Goal: Information Seeking & Learning: Learn about a topic

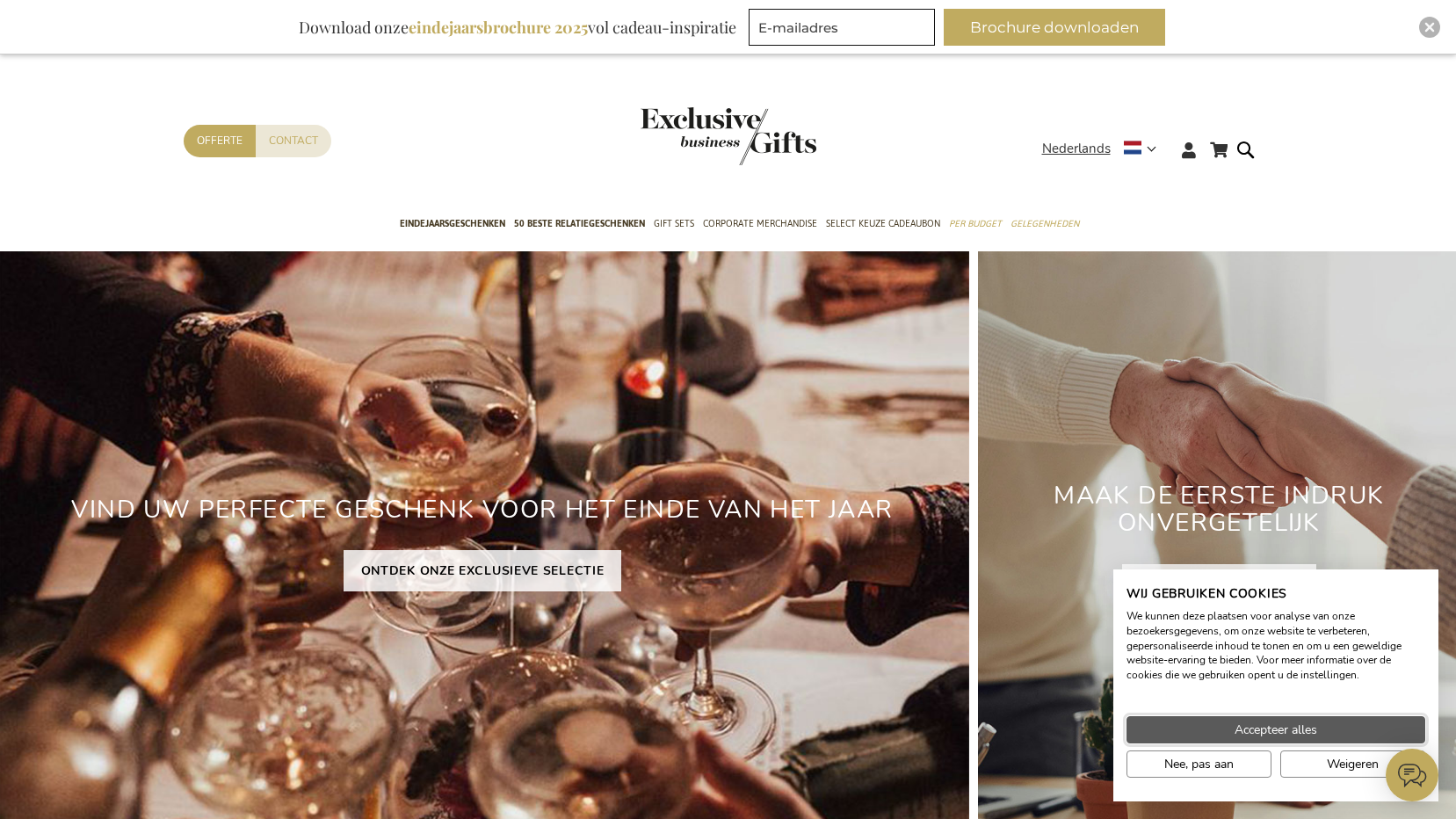
click at [1279, 729] on span "Accepteer alles" at bounding box center [1275, 730] width 82 height 19
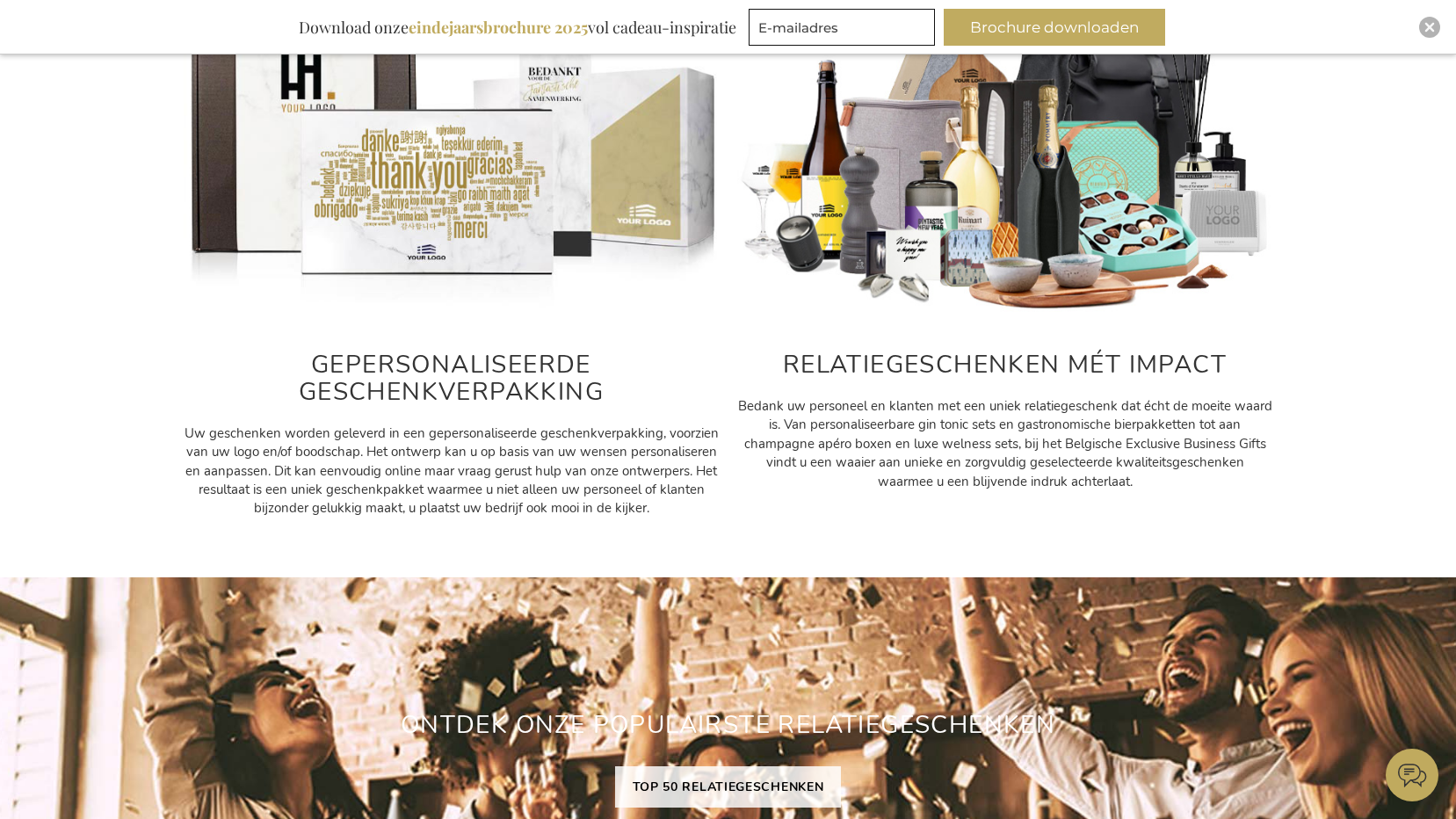
scroll to position [967, 0]
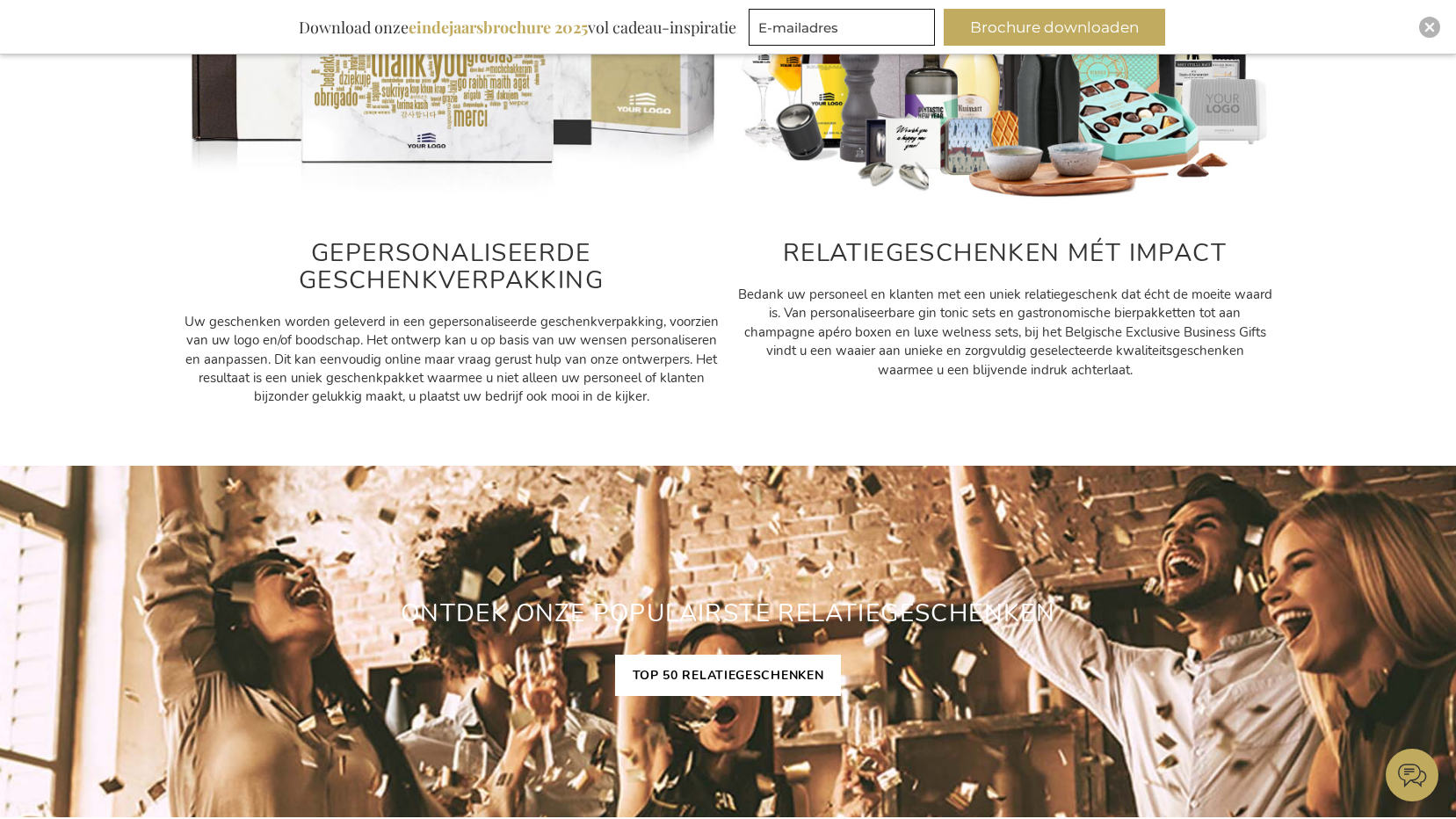
click at [732, 680] on link "TOP 50 RELATIEGESCHENKEN" at bounding box center [729, 676] width 227 height 42
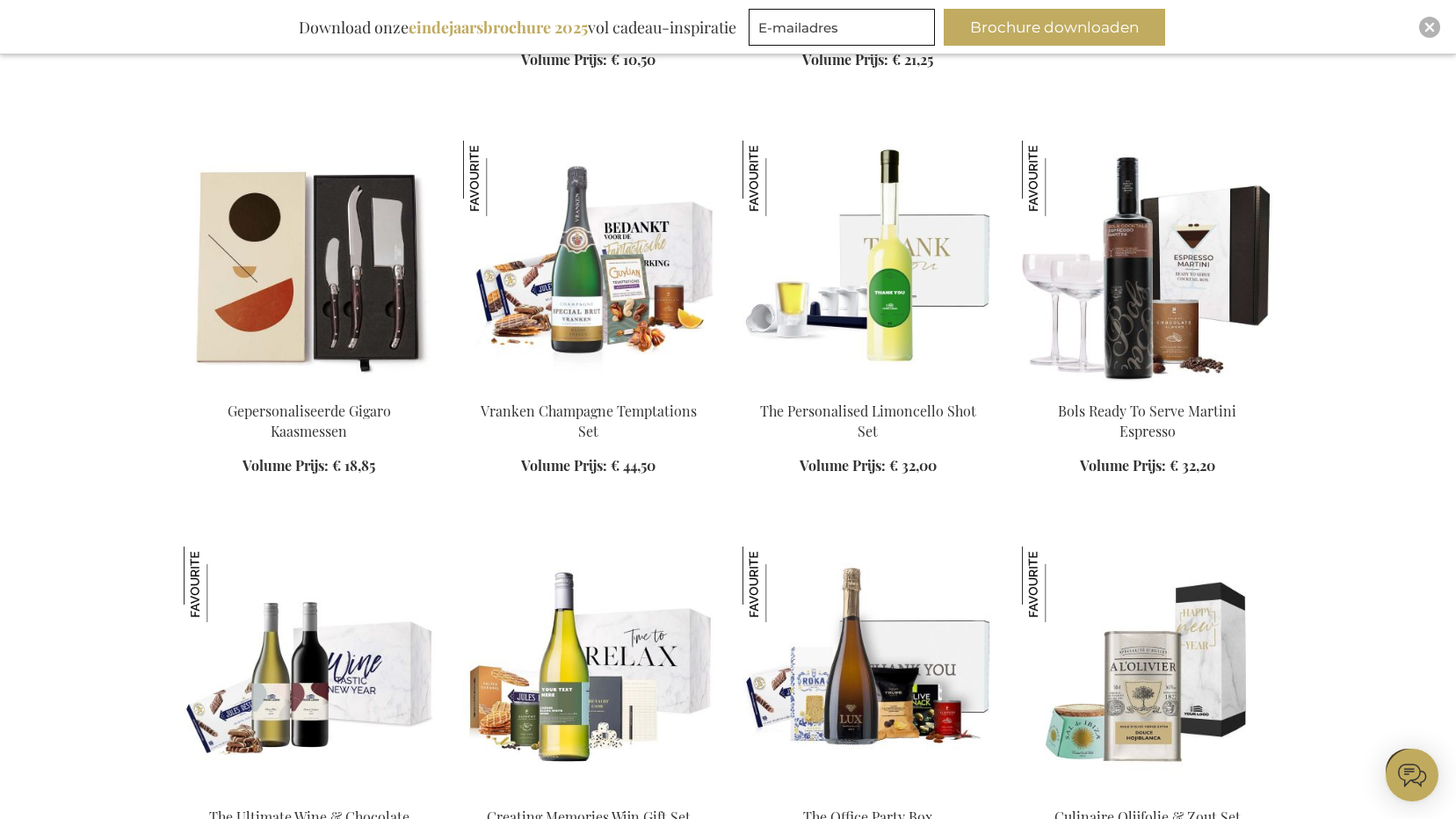
scroll to position [1054, 0]
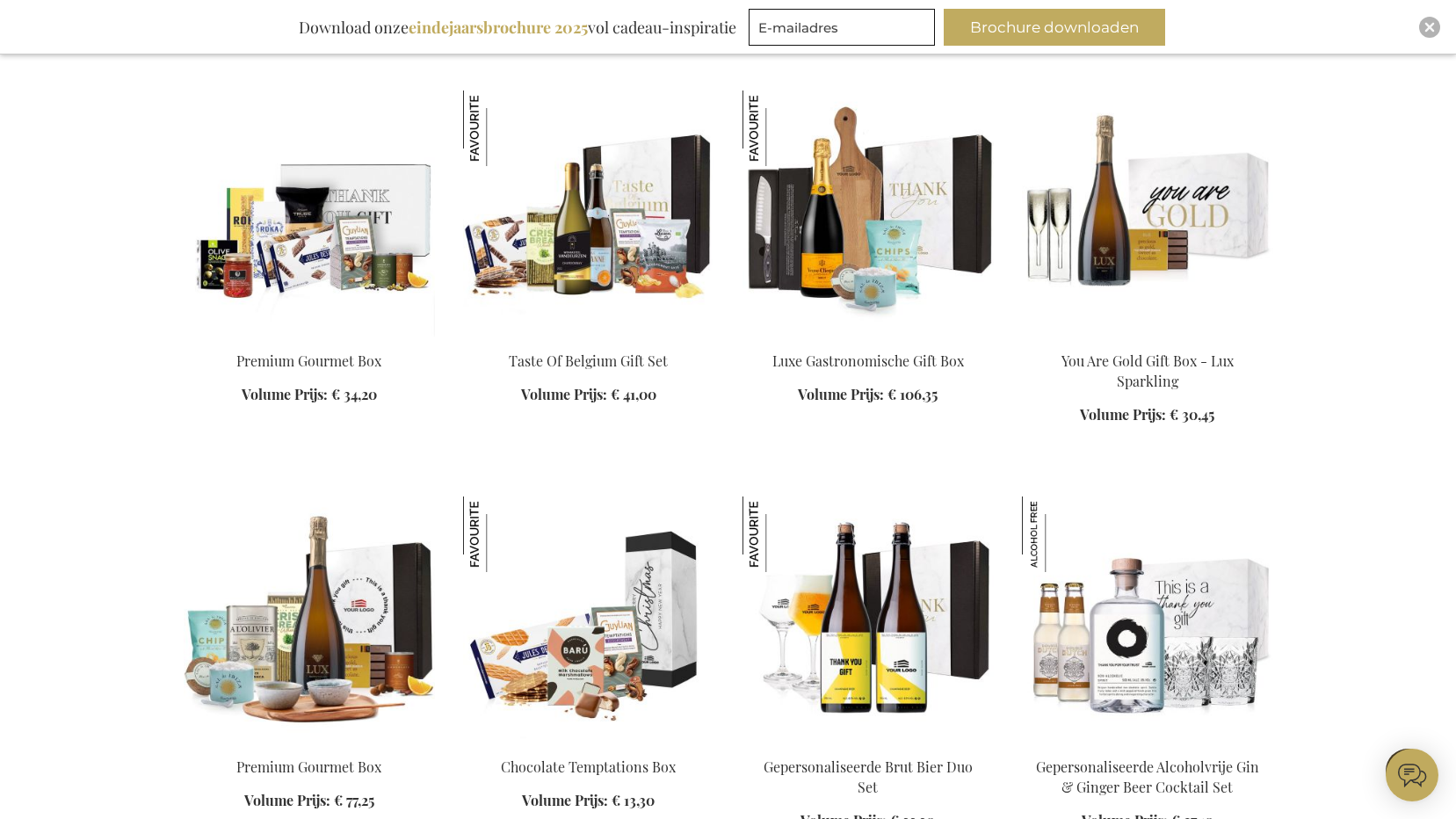
scroll to position [2462, 0]
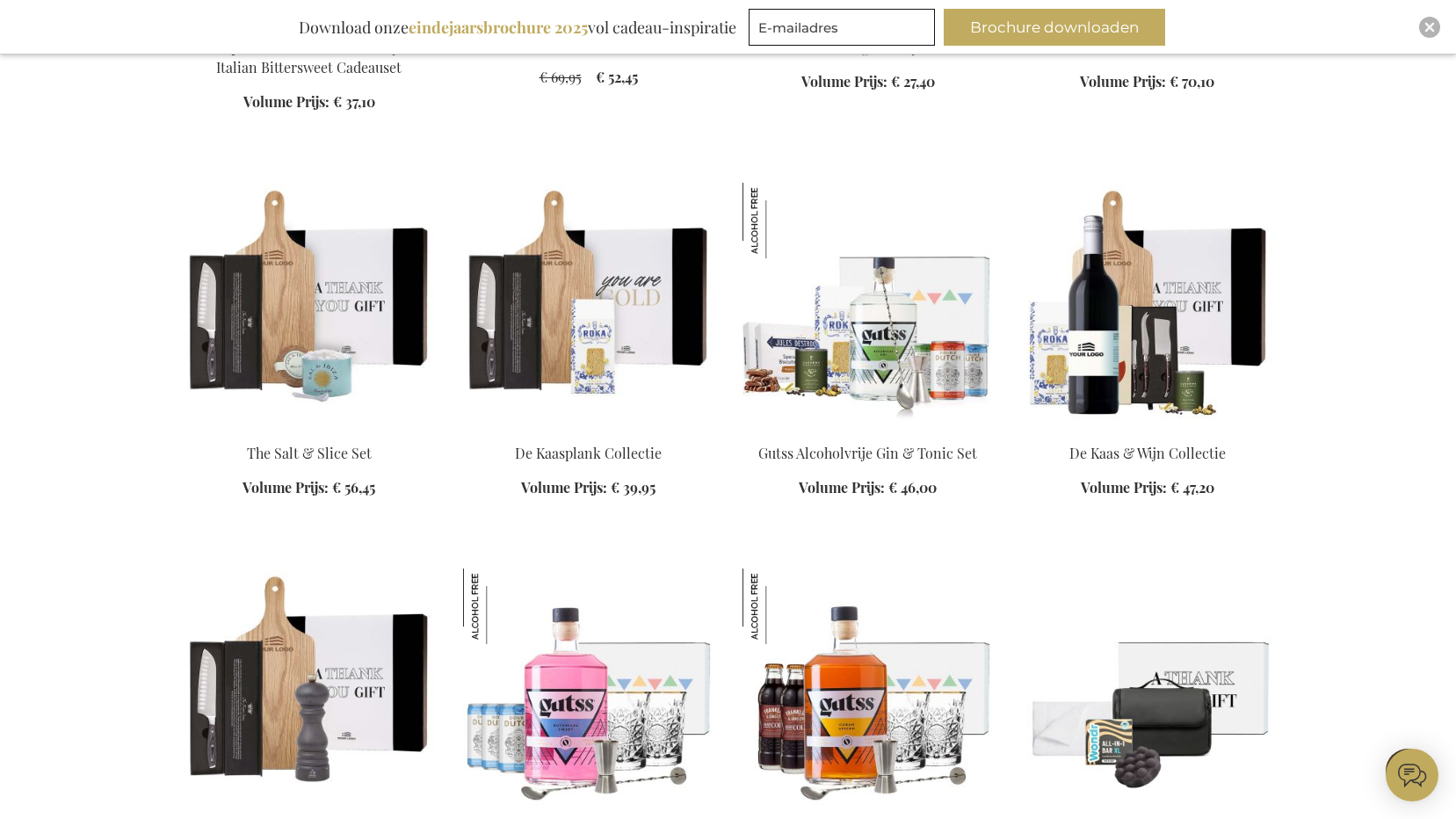
scroll to position [3868, 0]
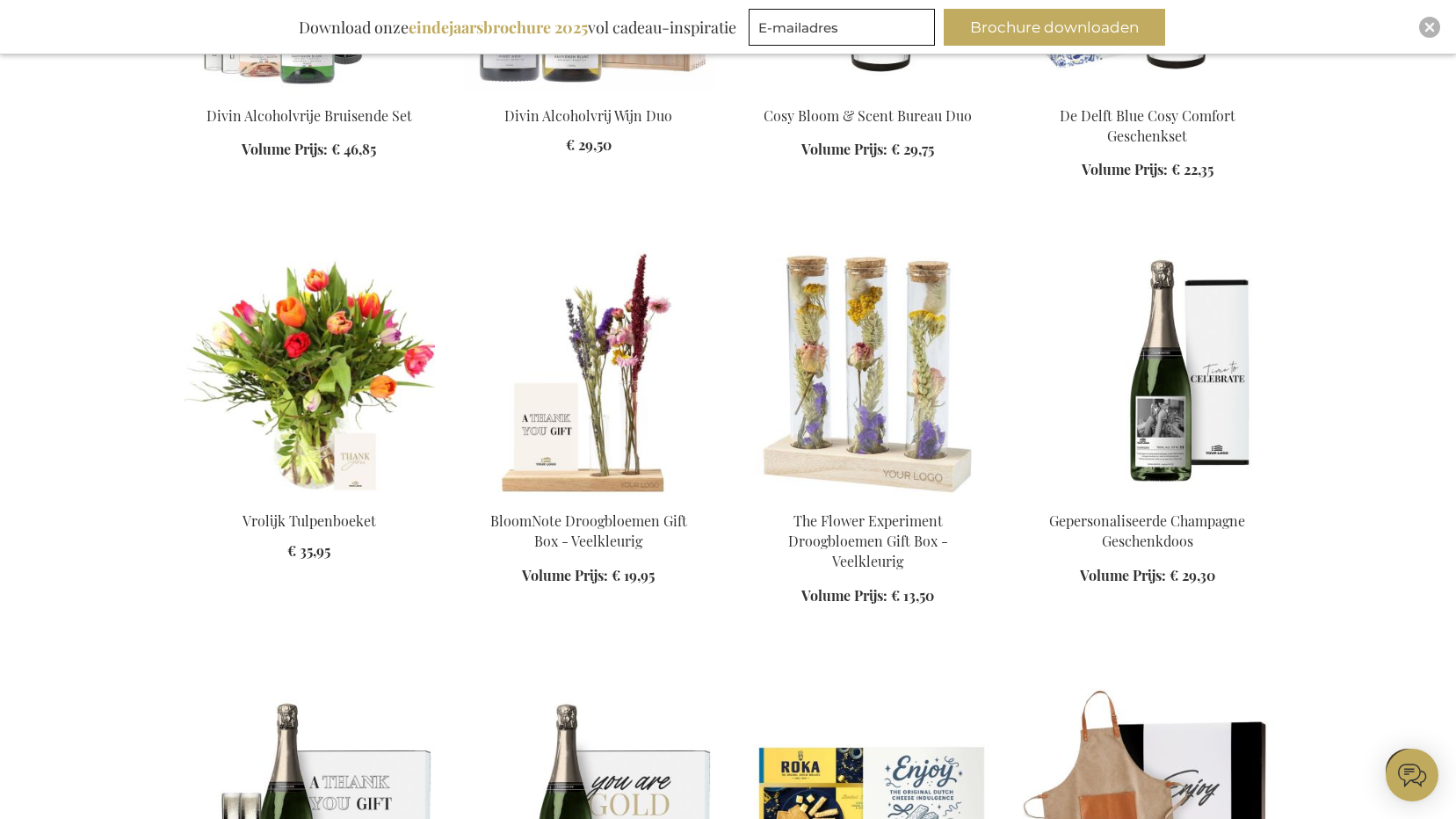
scroll to position [5362, 0]
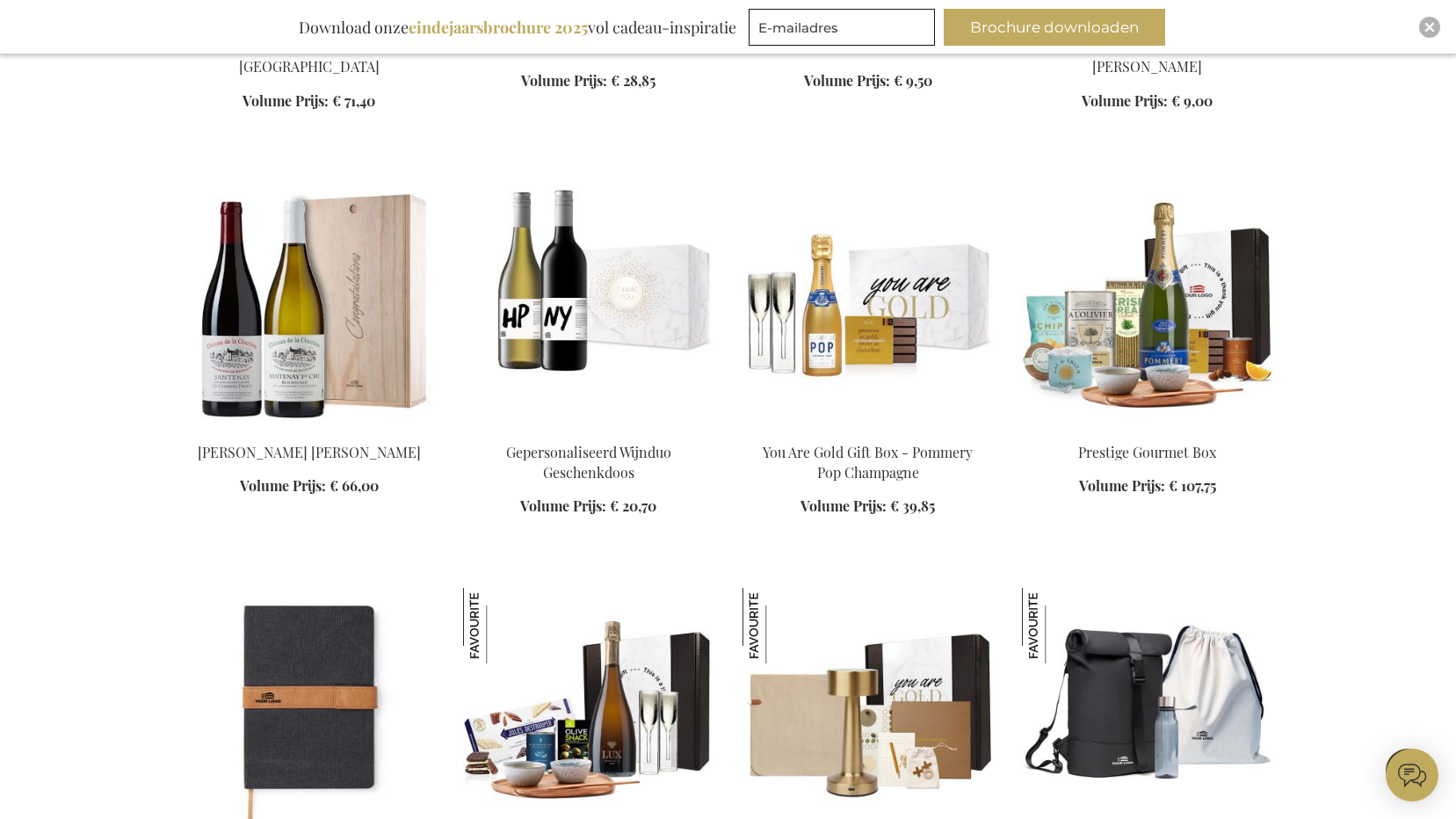
scroll to position [6682, 0]
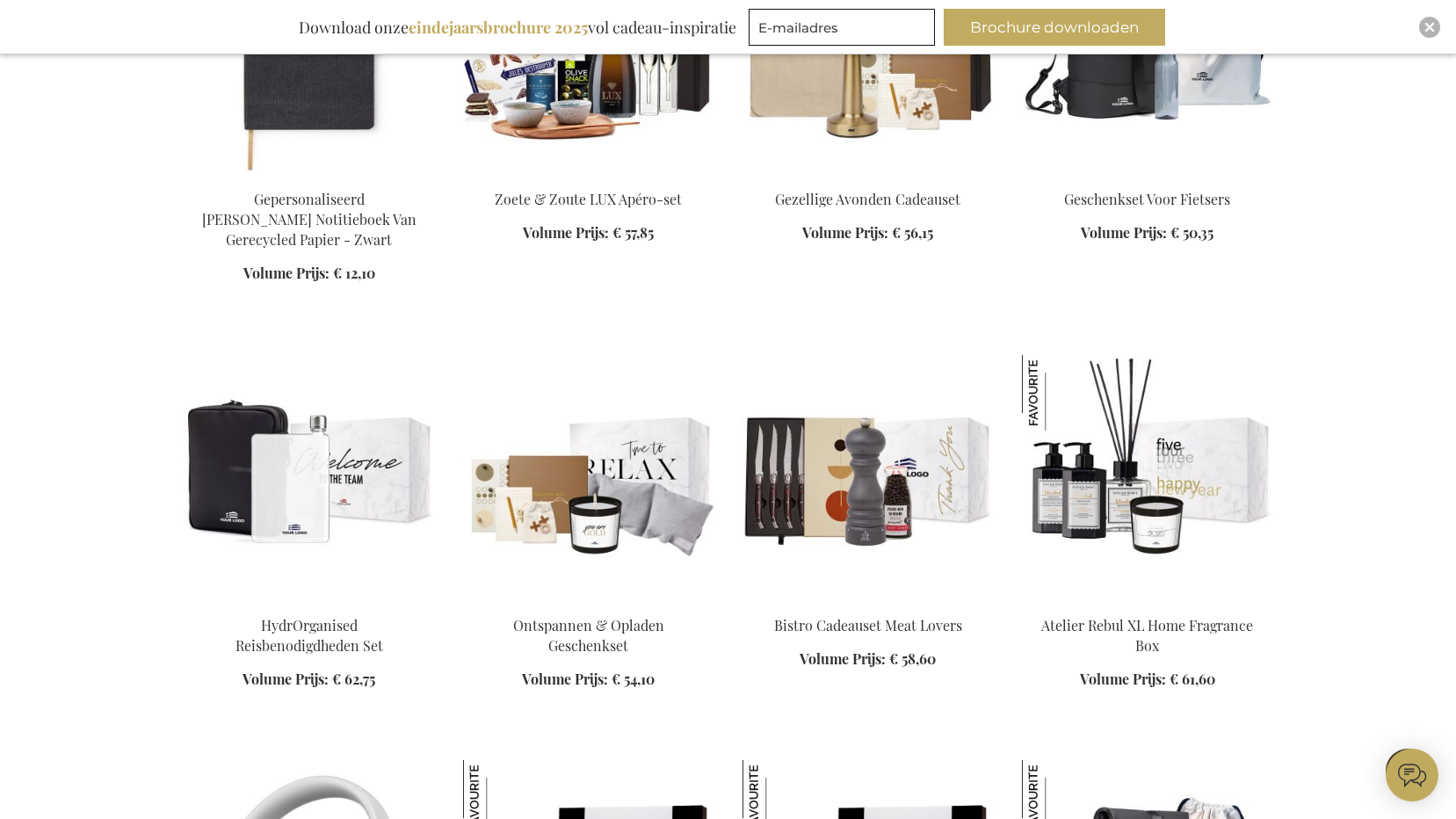
scroll to position [7296, 0]
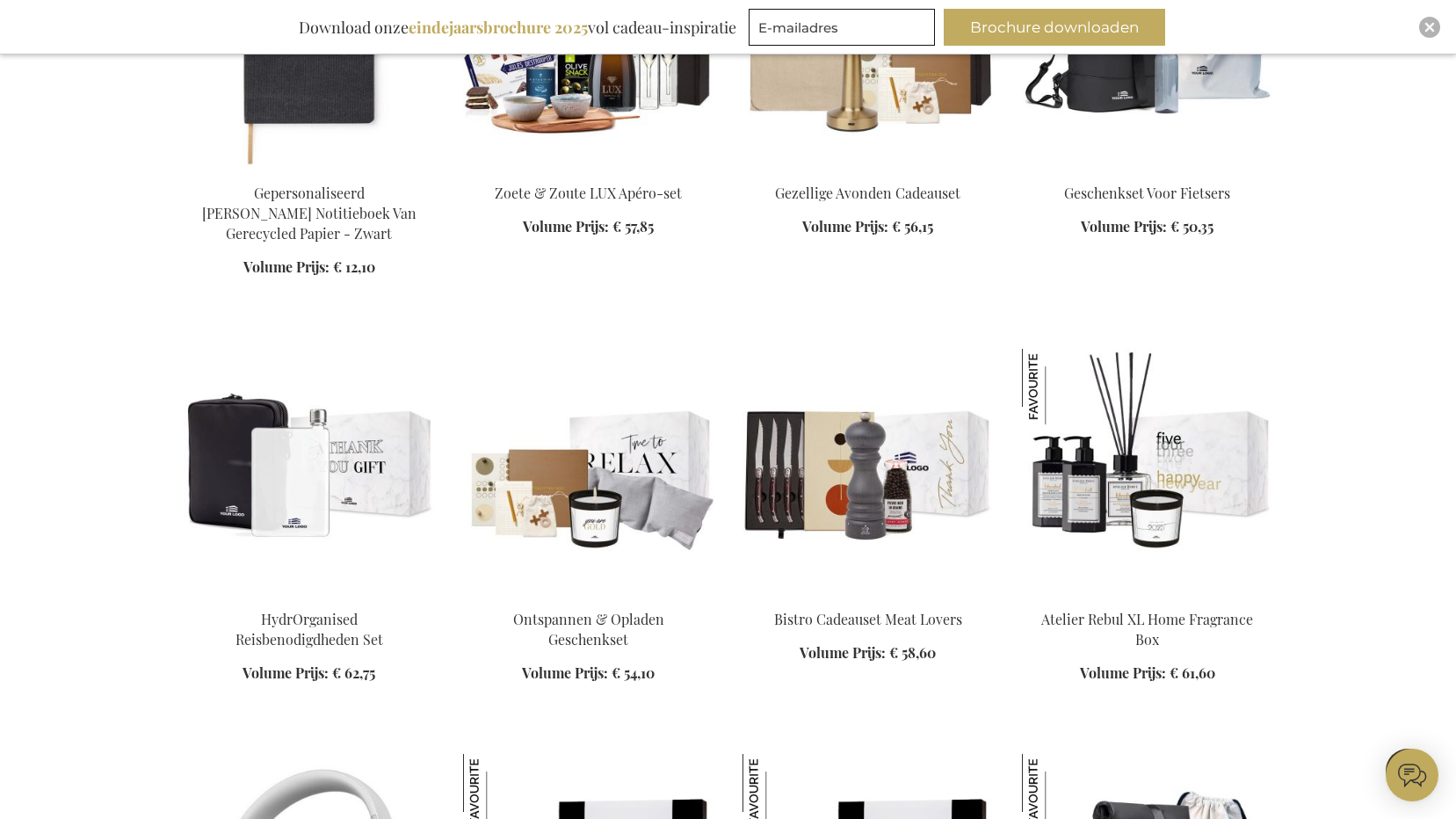
click at [321, 403] on img at bounding box center [309, 472] width 251 height 246
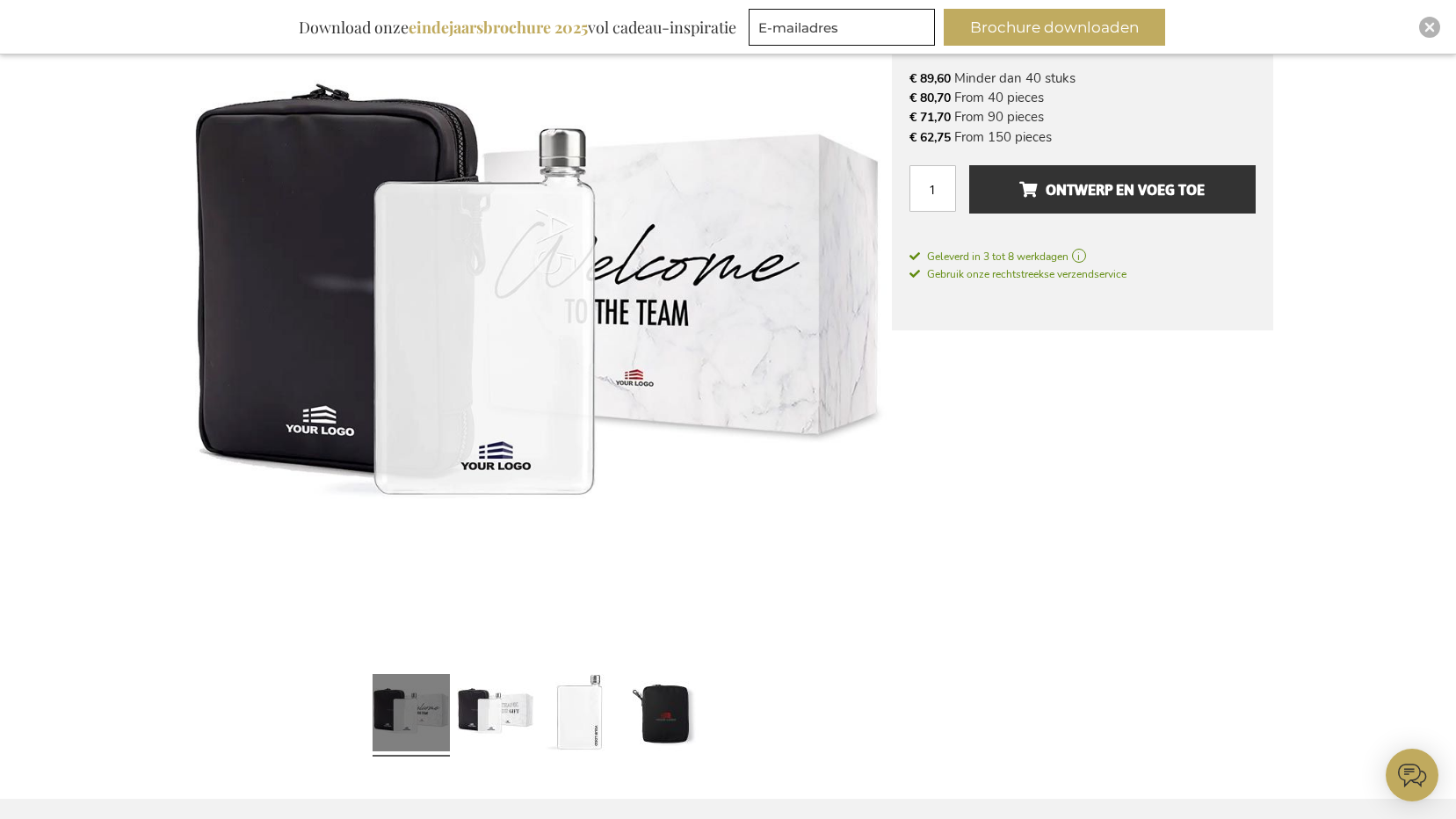
scroll to position [352, 0]
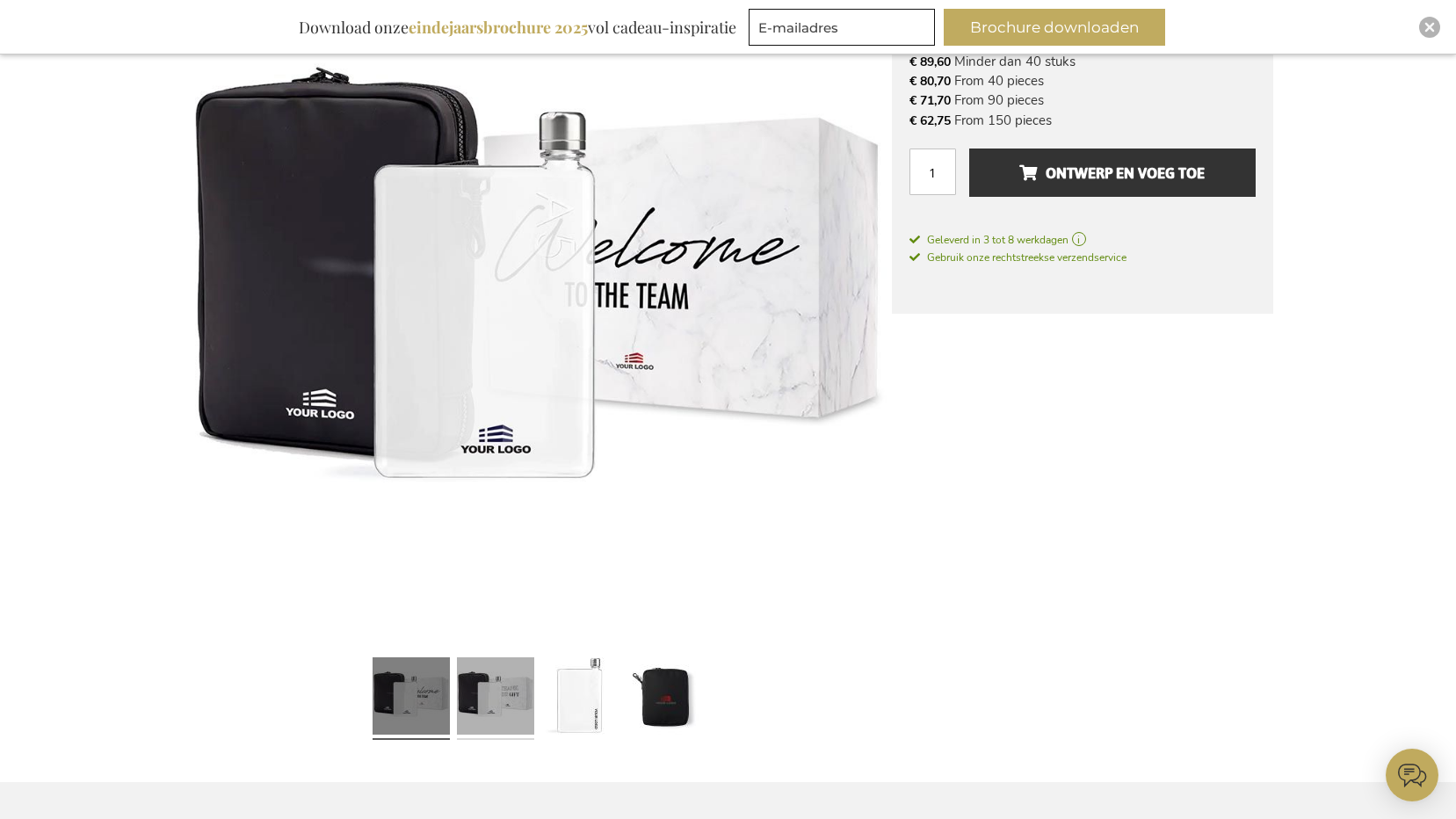
click at [488, 682] on link at bounding box center [495, 699] width 78 height 96
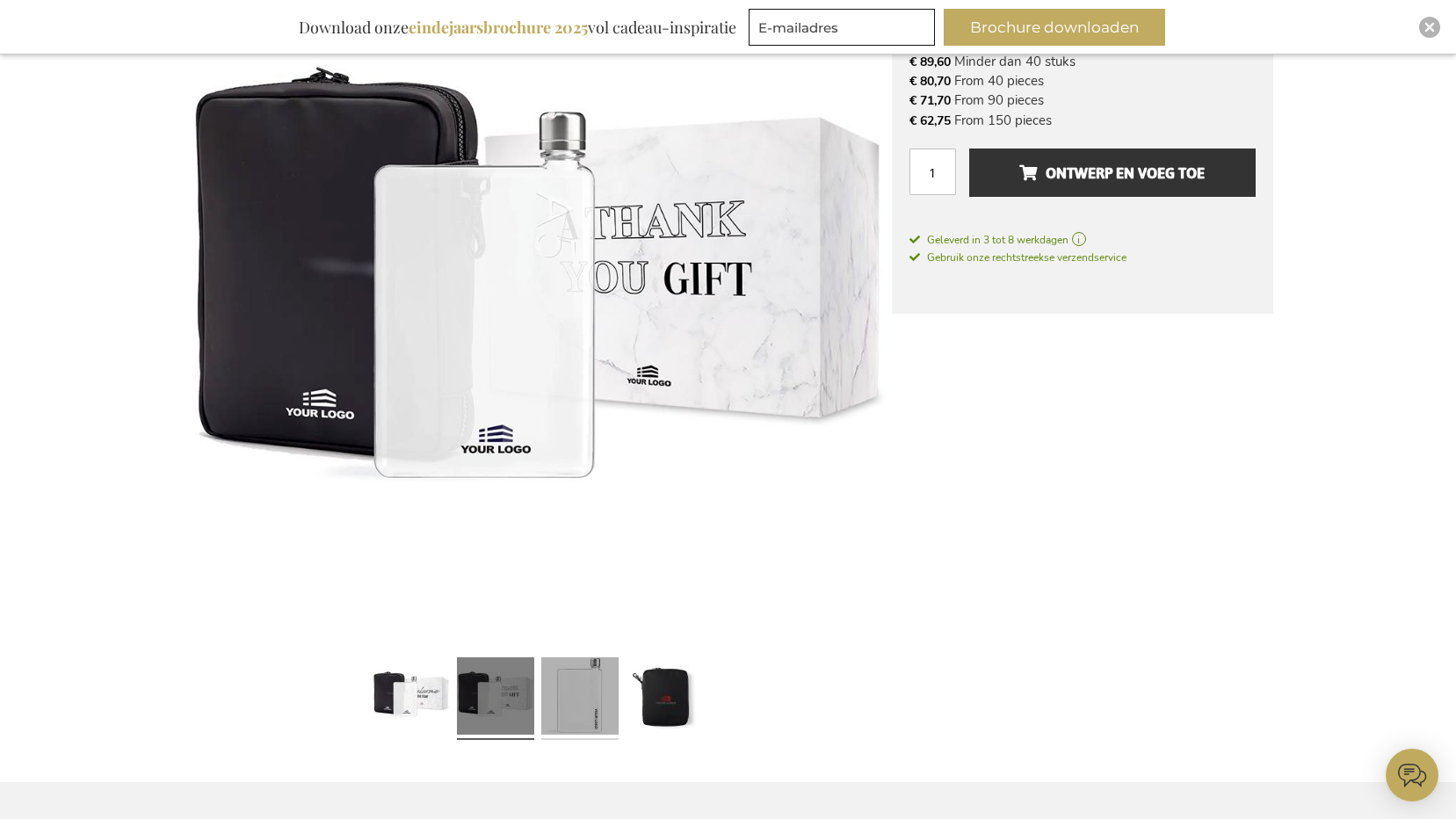
click at [564, 678] on link at bounding box center [581, 699] width 78 height 96
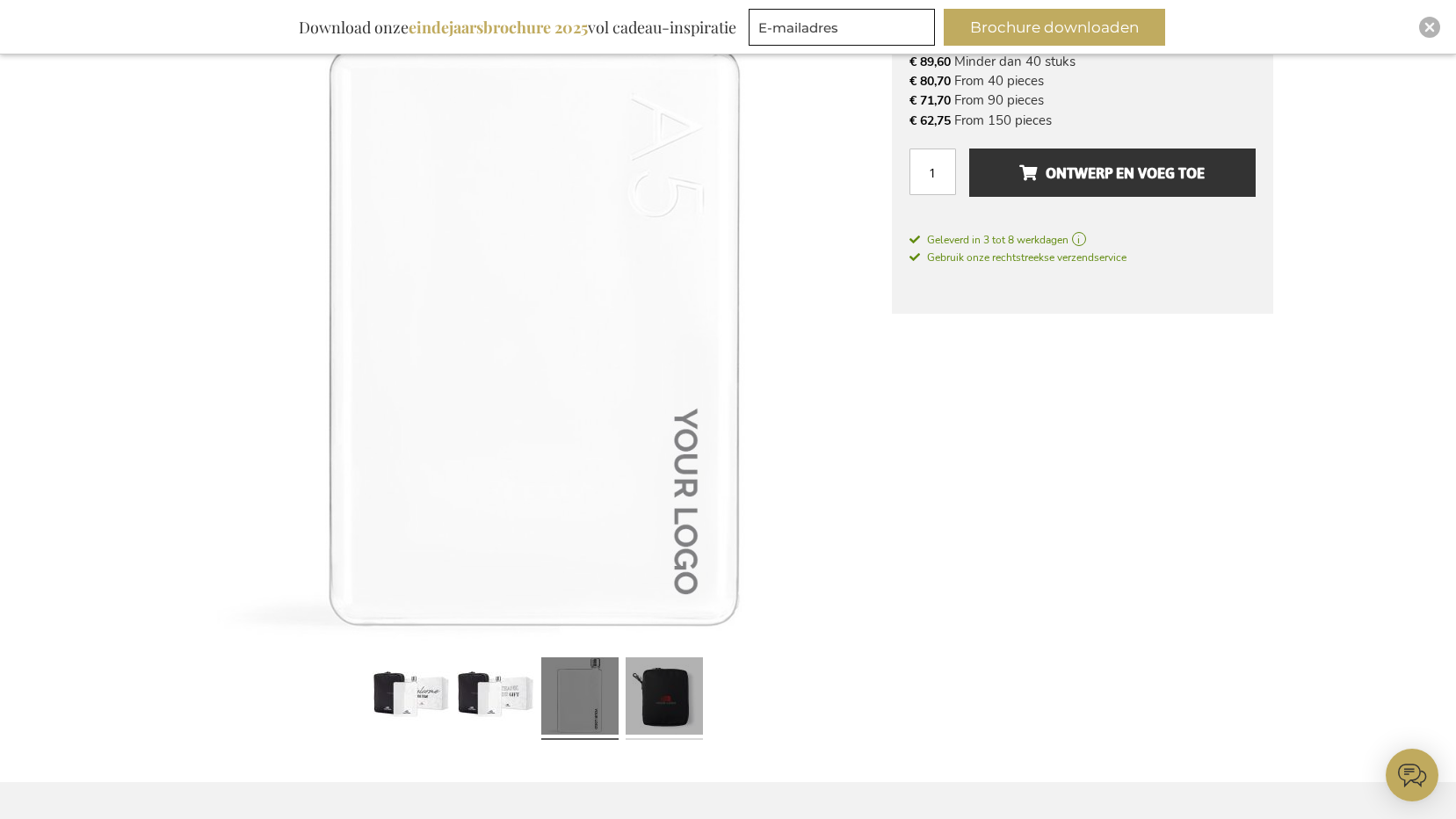
scroll to position [353, 0]
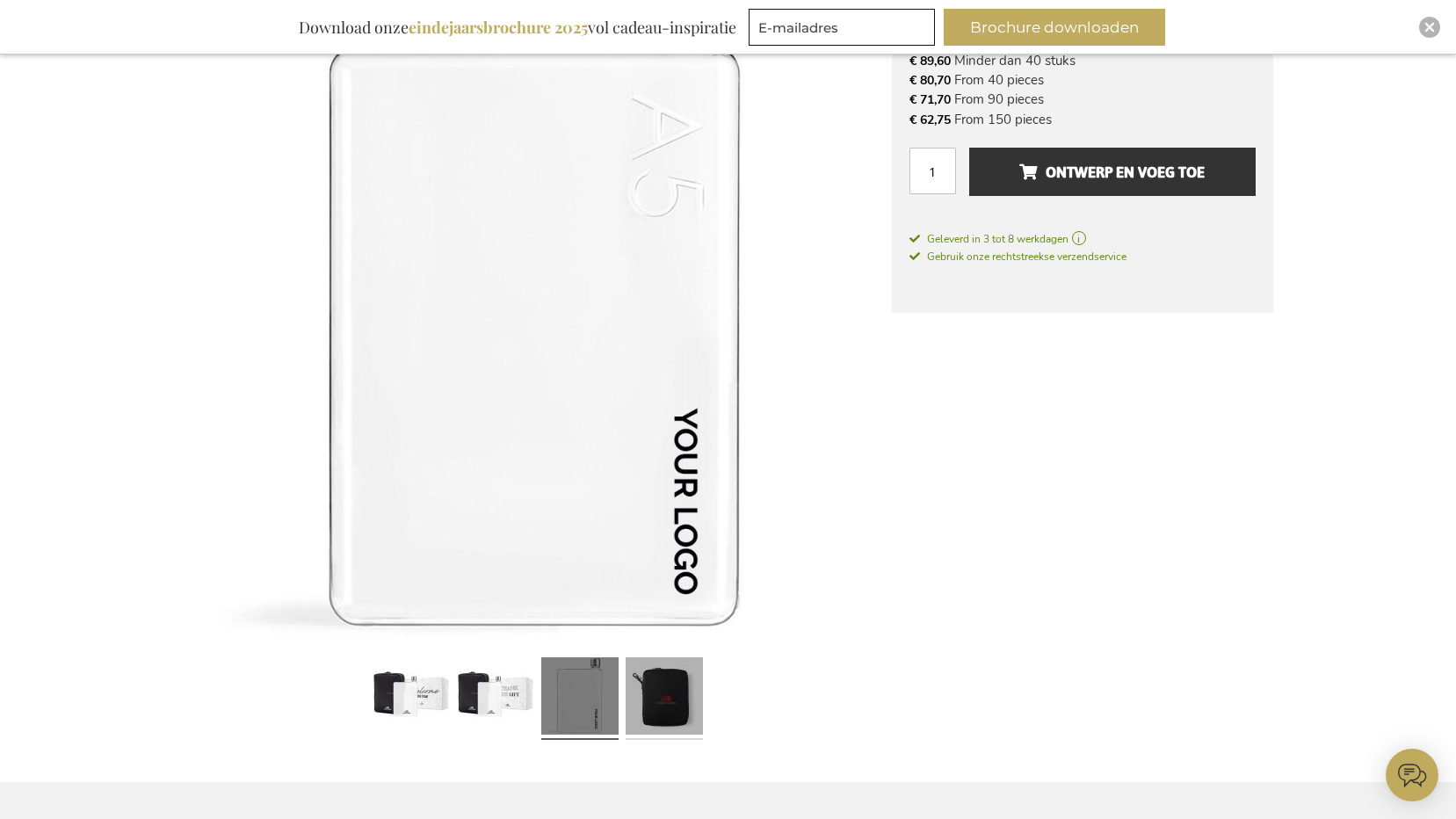
click at [649, 686] on link at bounding box center [665, 699] width 78 height 96
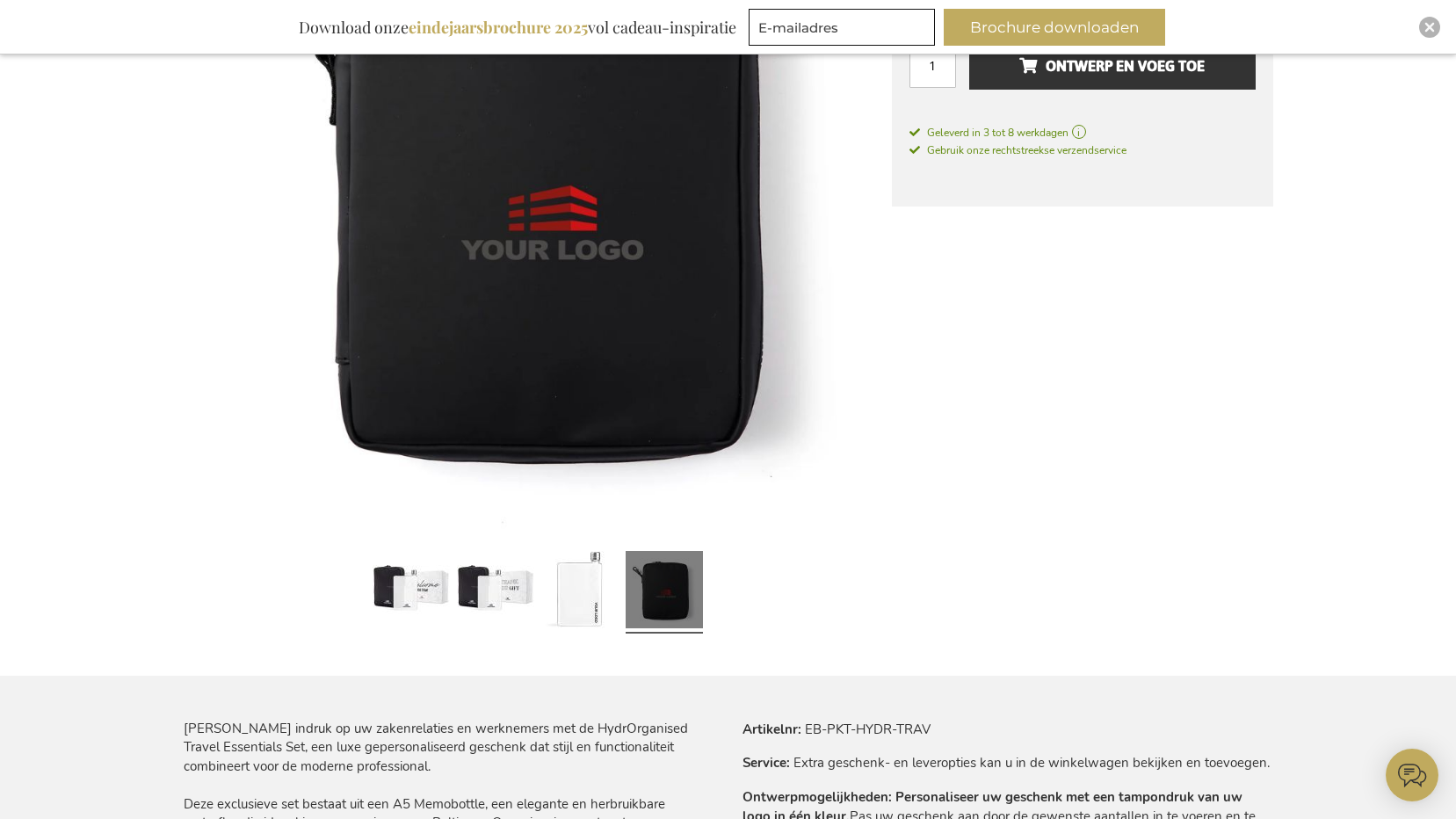
scroll to position [705, 0]
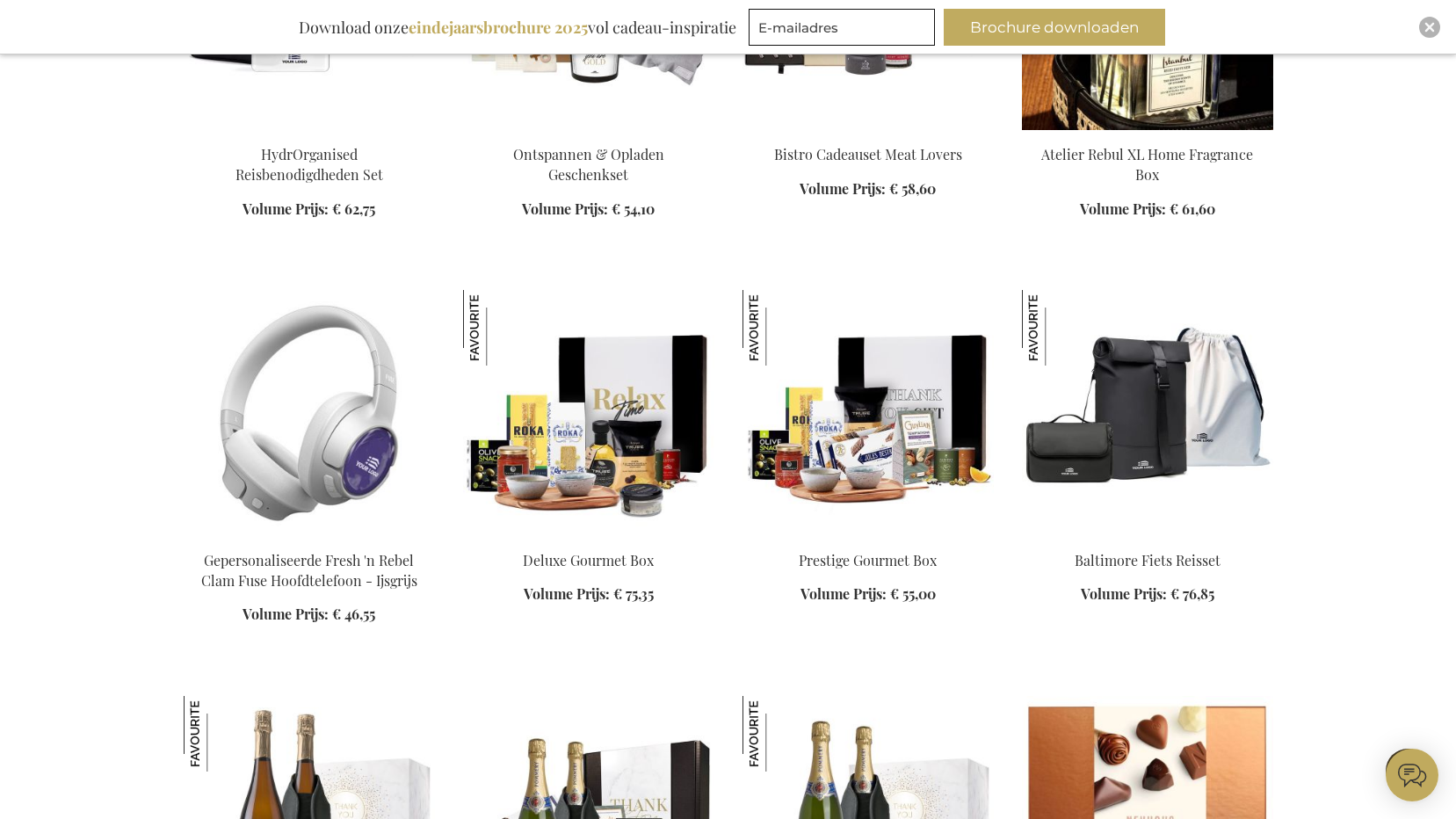
scroll to position [1975, 0]
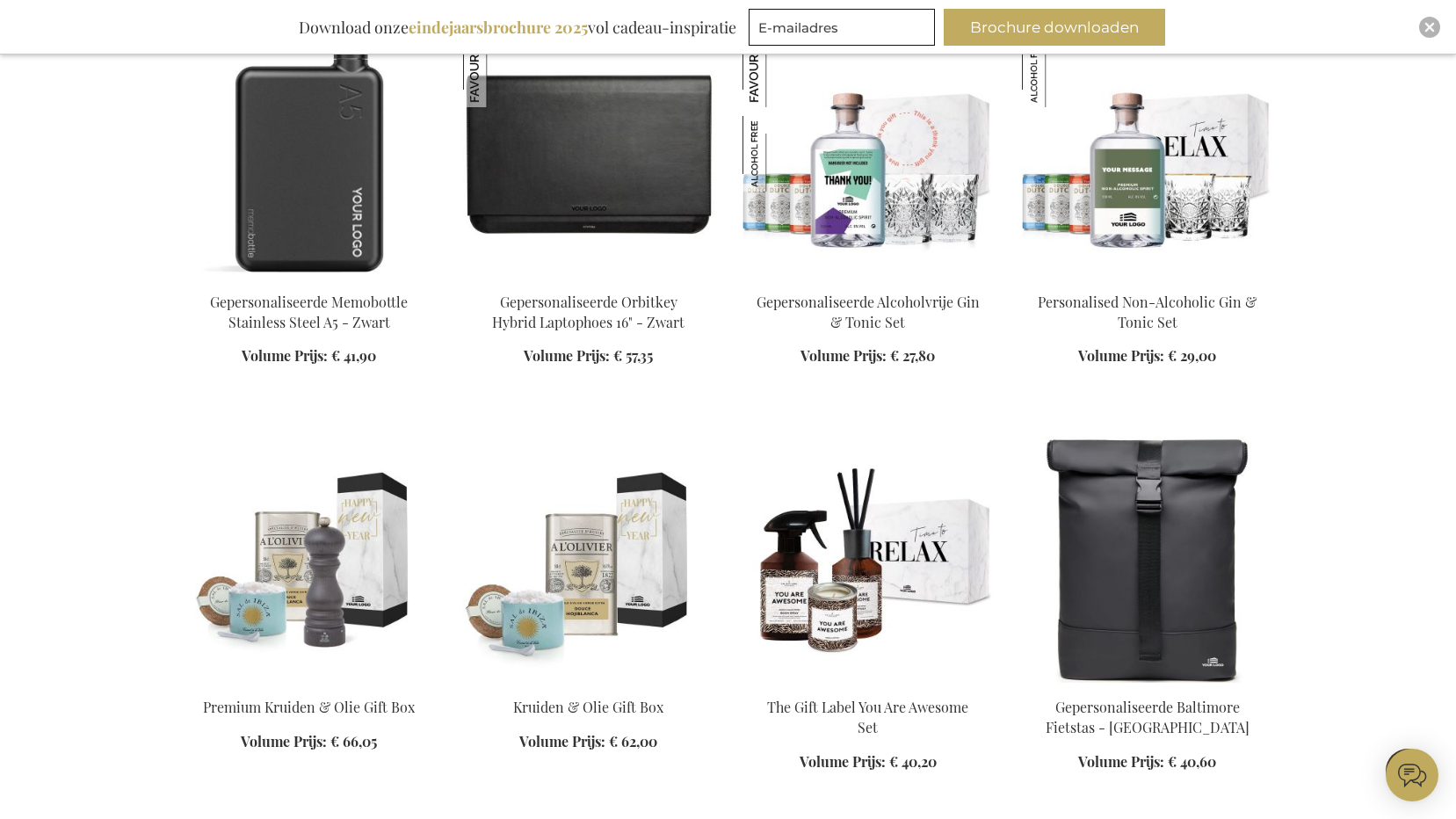
scroll to position [2941, 0]
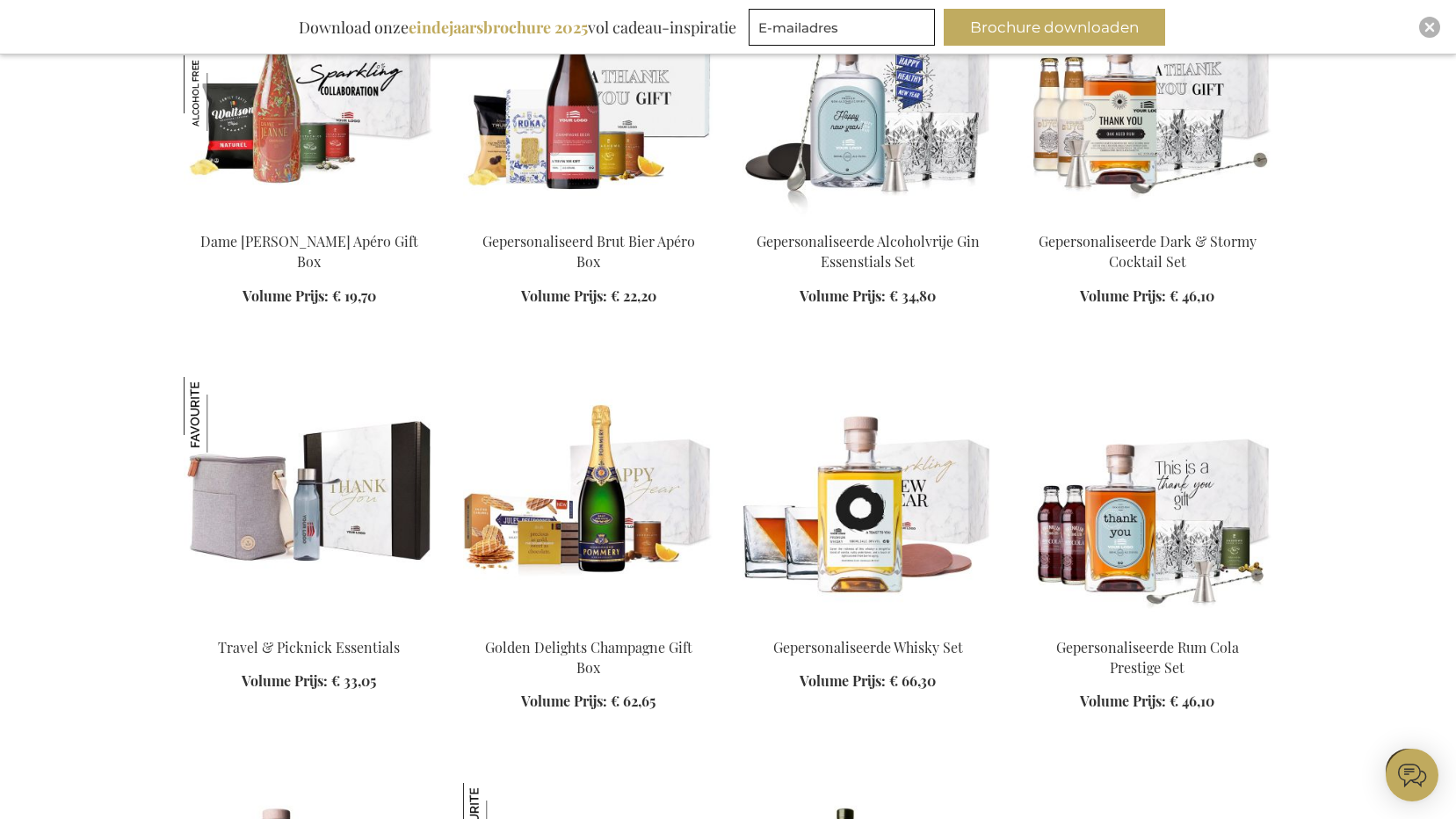
scroll to position [4348, 0]
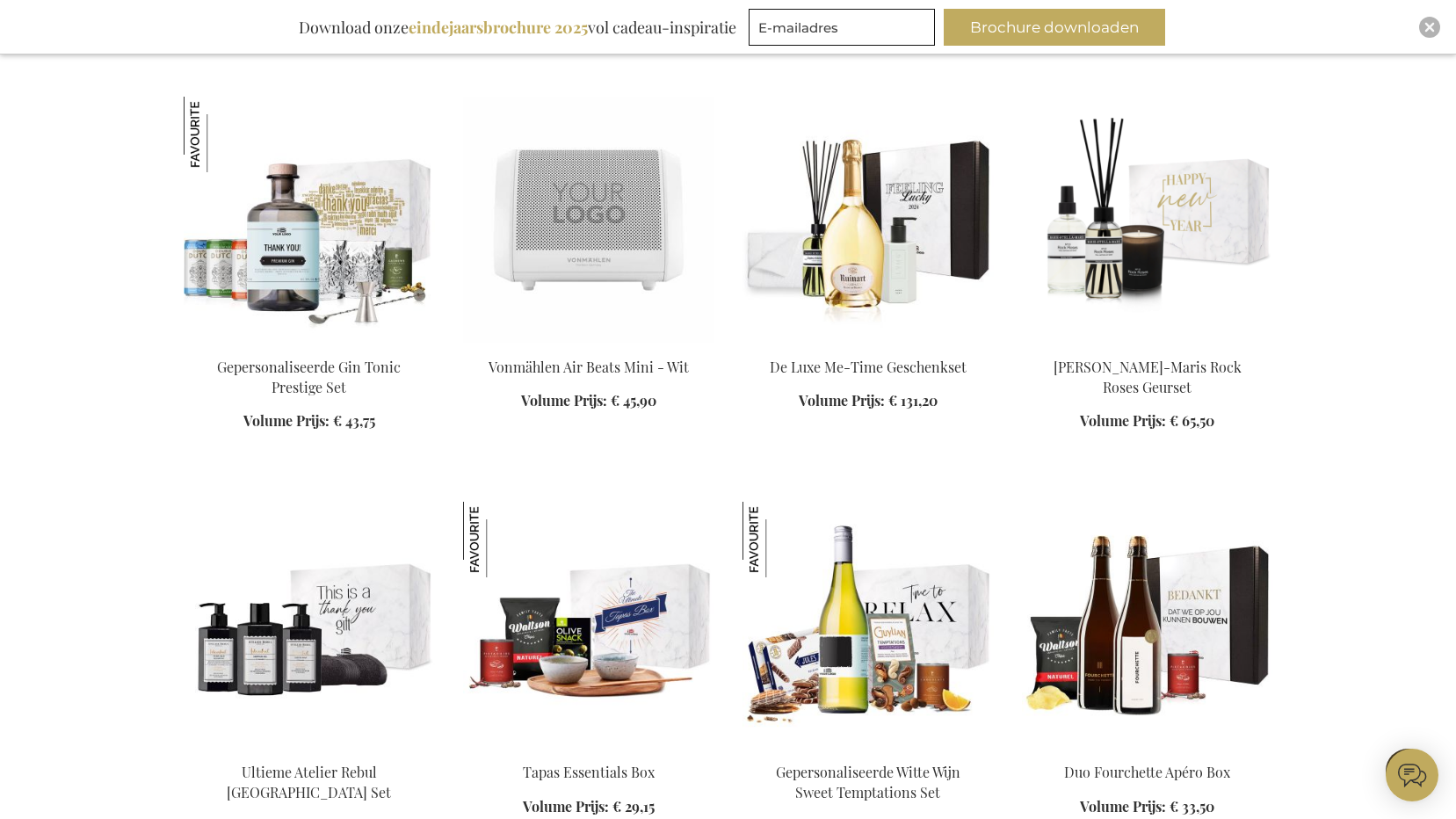
scroll to position [5315, 0]
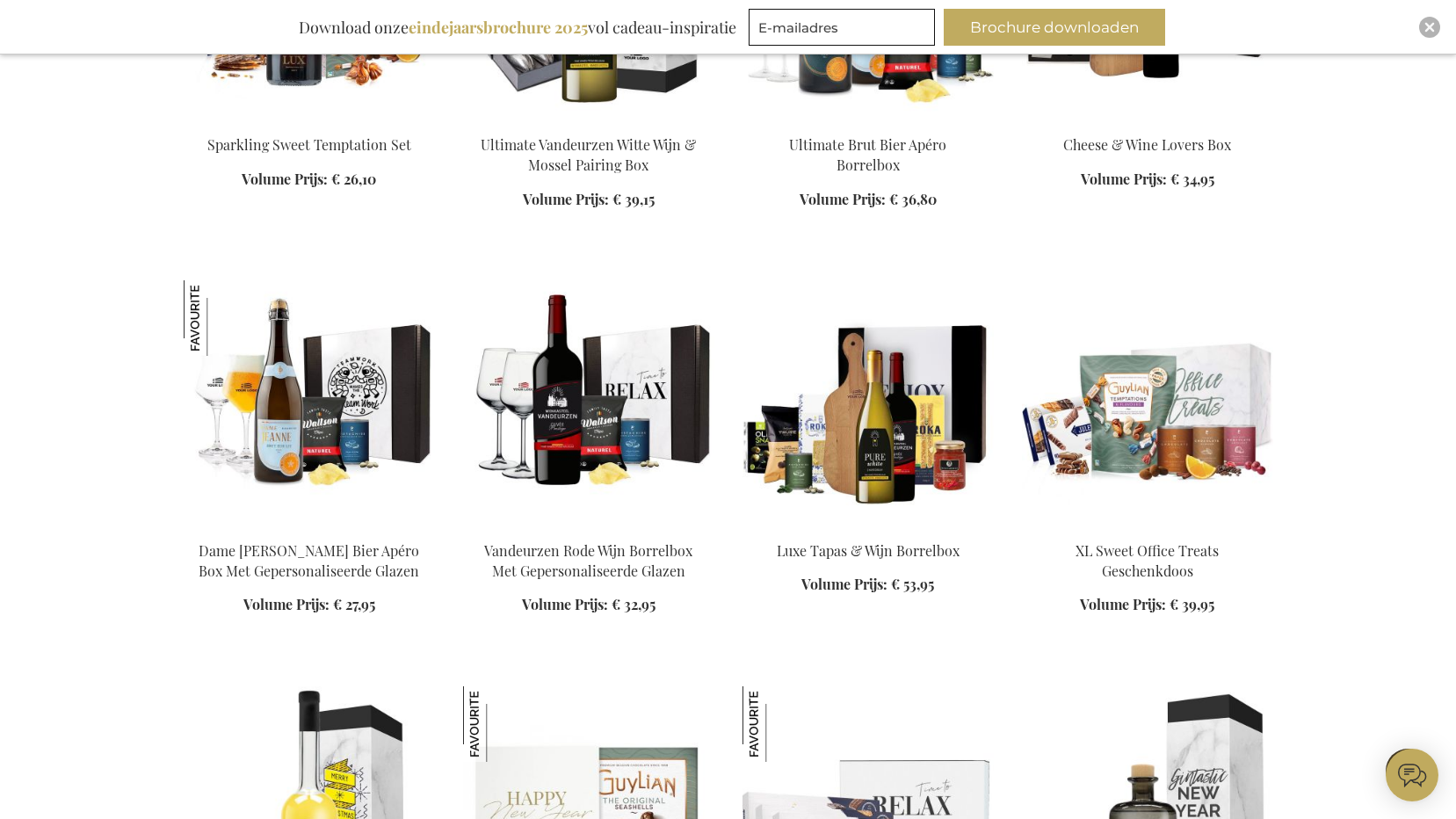
scroll to position [6721, 0]
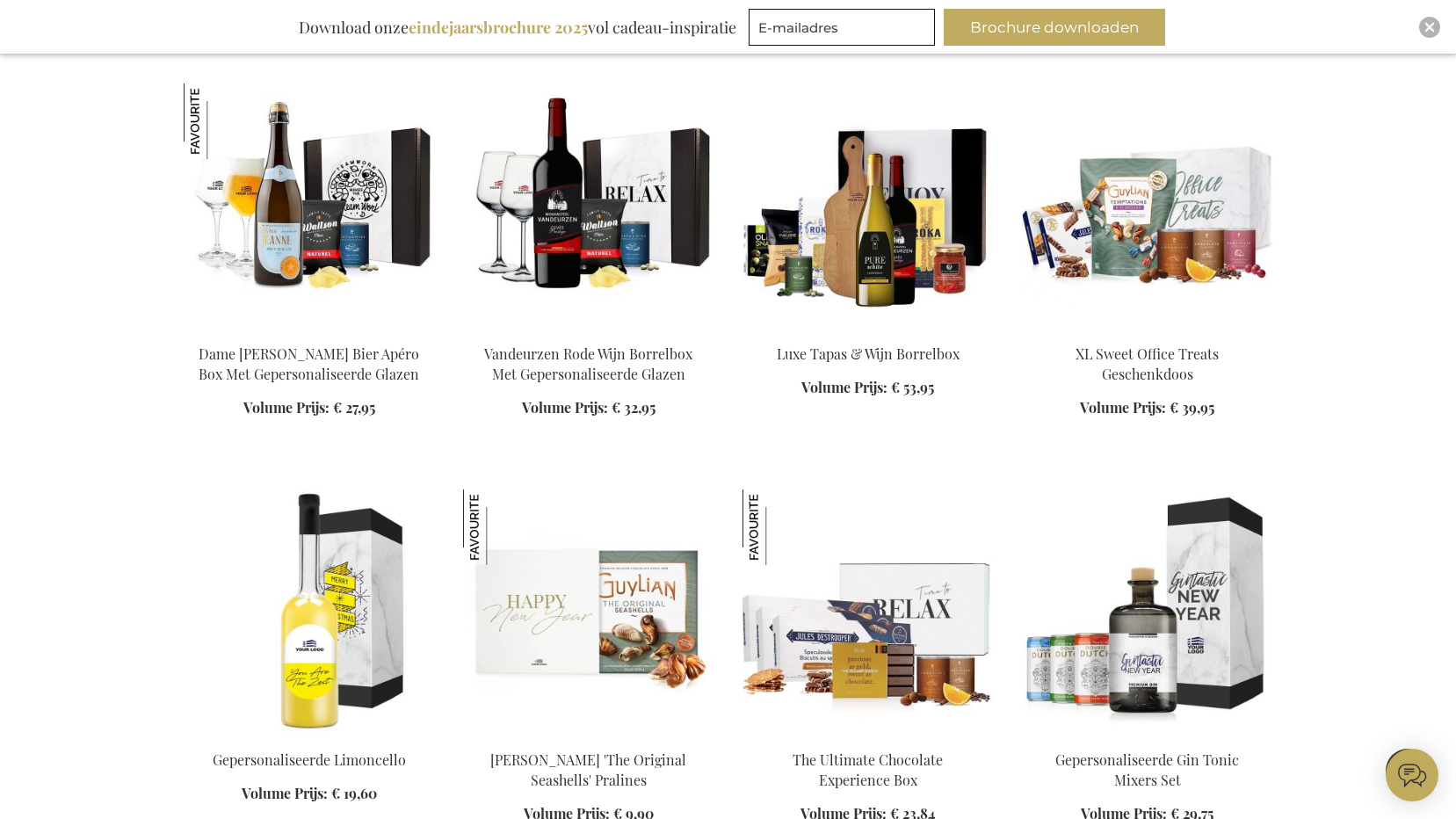
scroll to position [6897, 0]
click at [1130, 248] on img at bounding box center [1148, 207] width 251 height 246
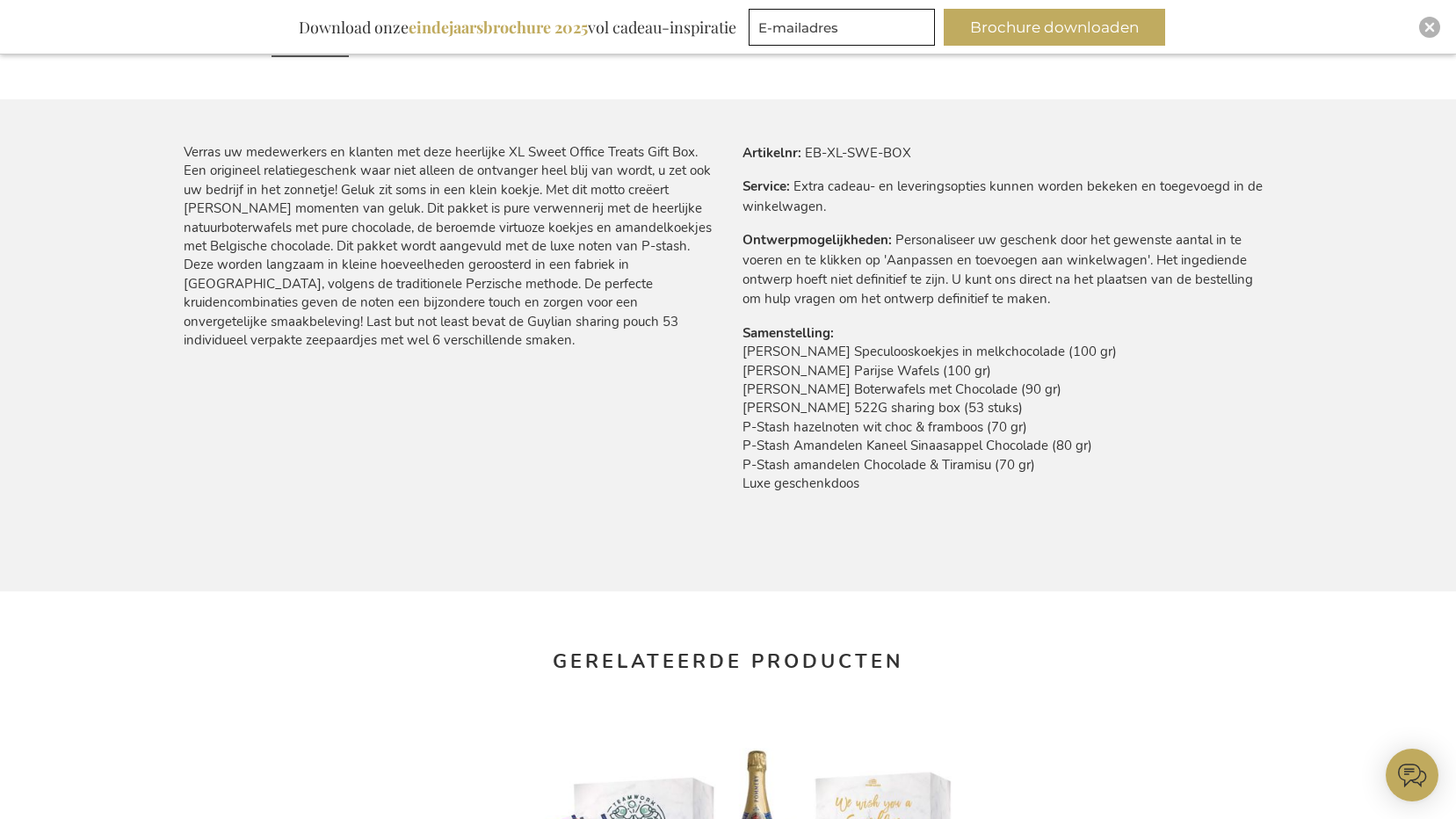
scroll to position [967, 0]
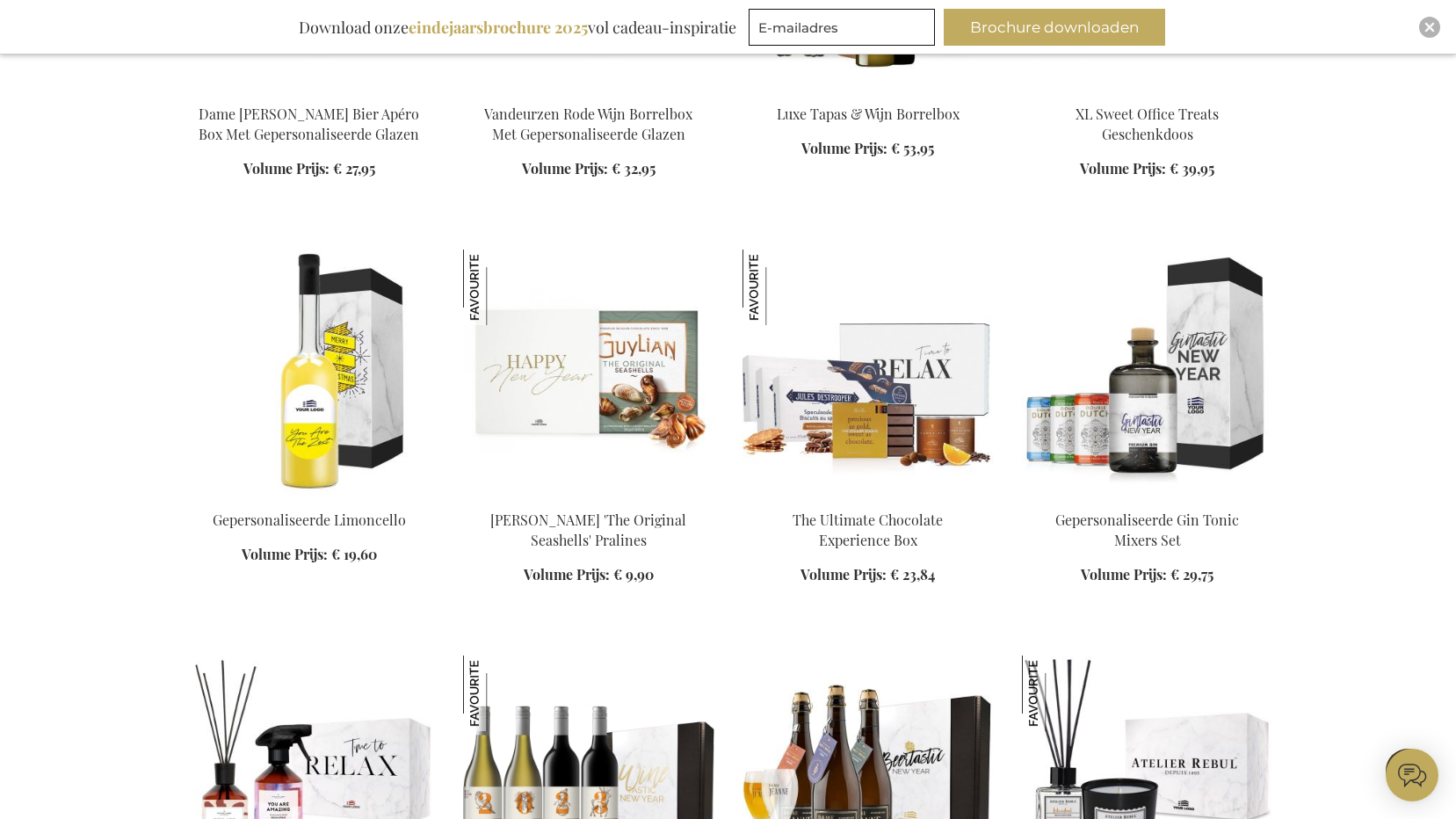
scroll to position [1115, 0]
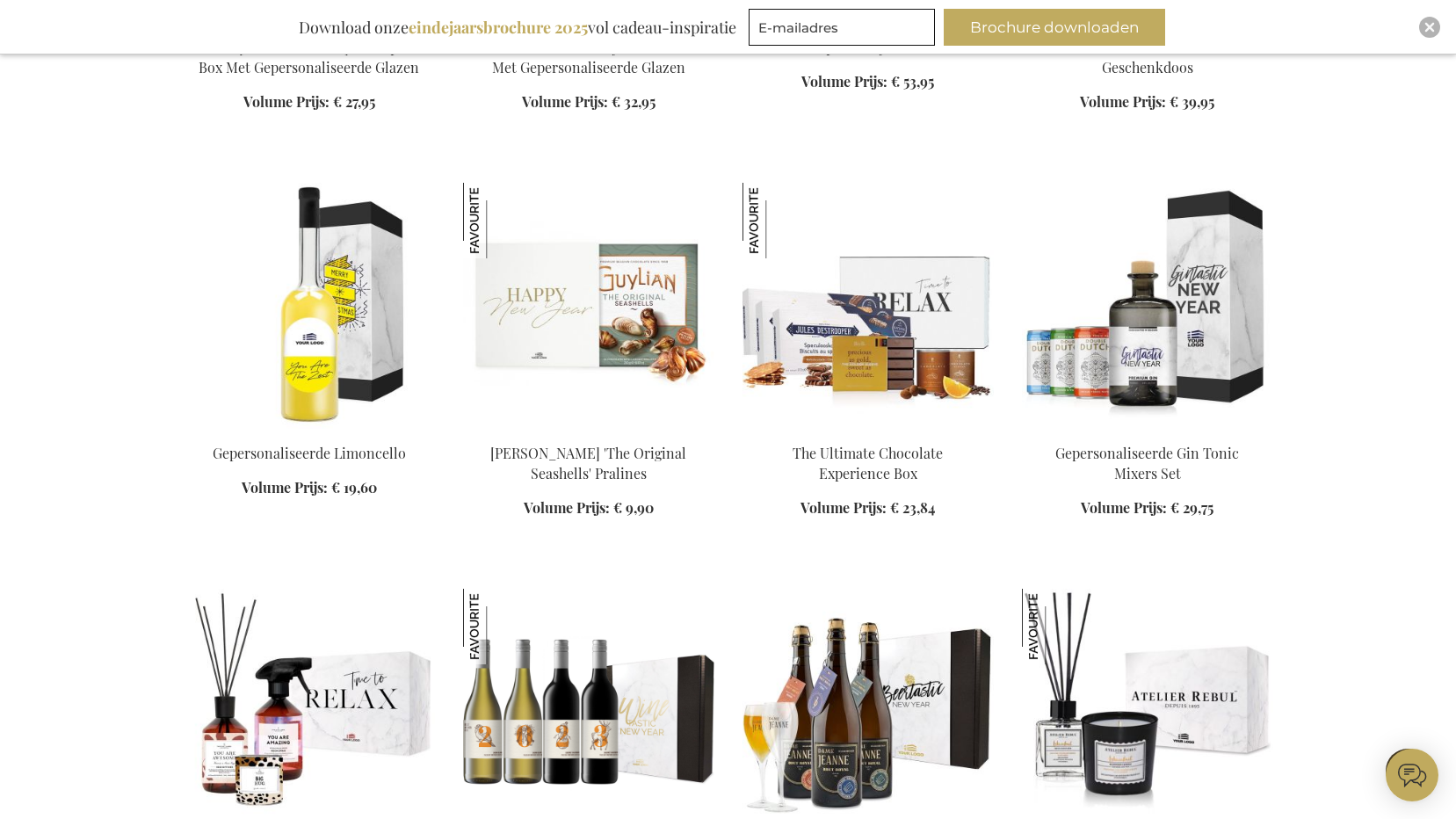
click at [320, 362] on img at bounding box center [309, 305] width 251 height 246
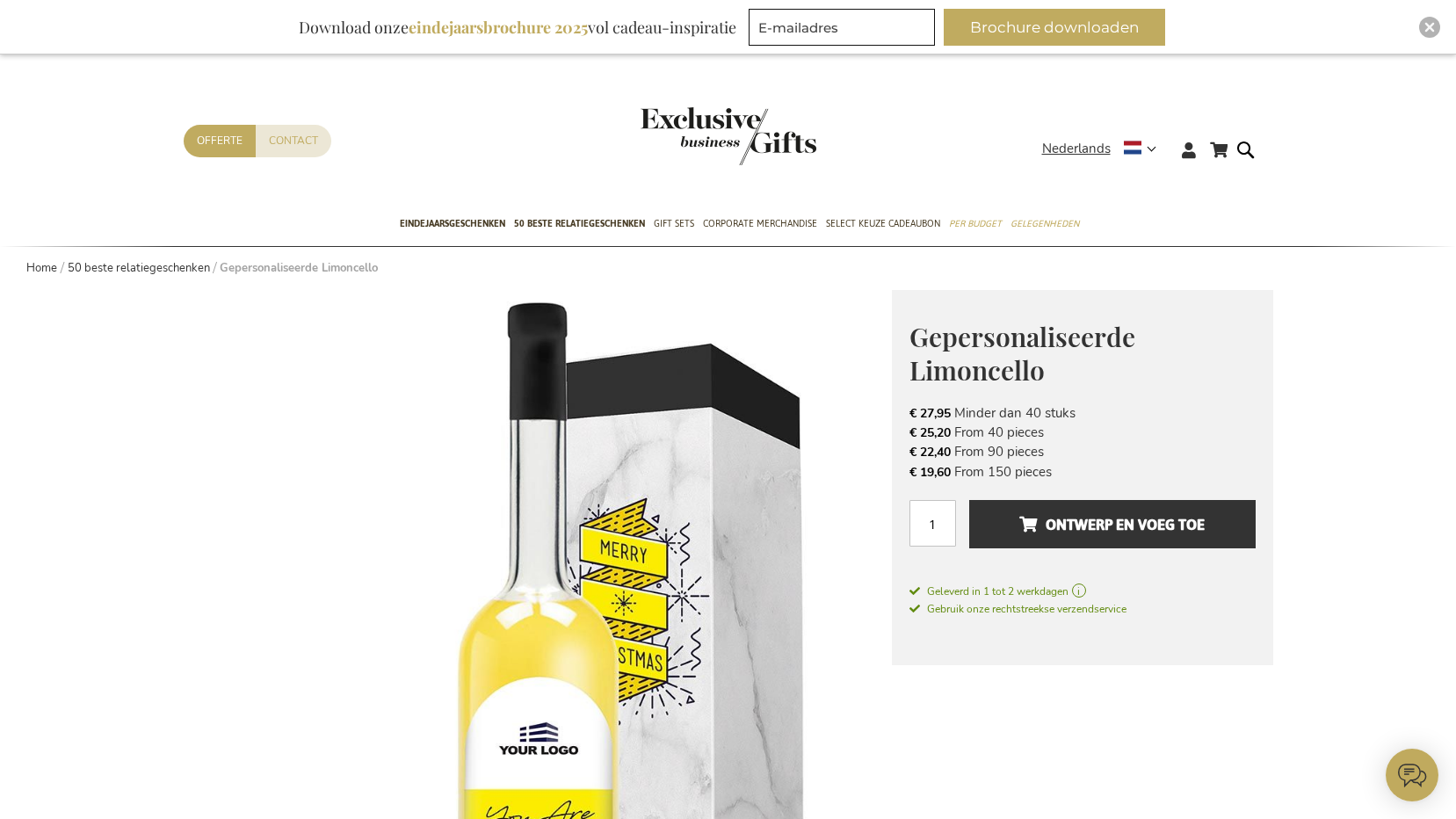
scroll to position [352, 0]
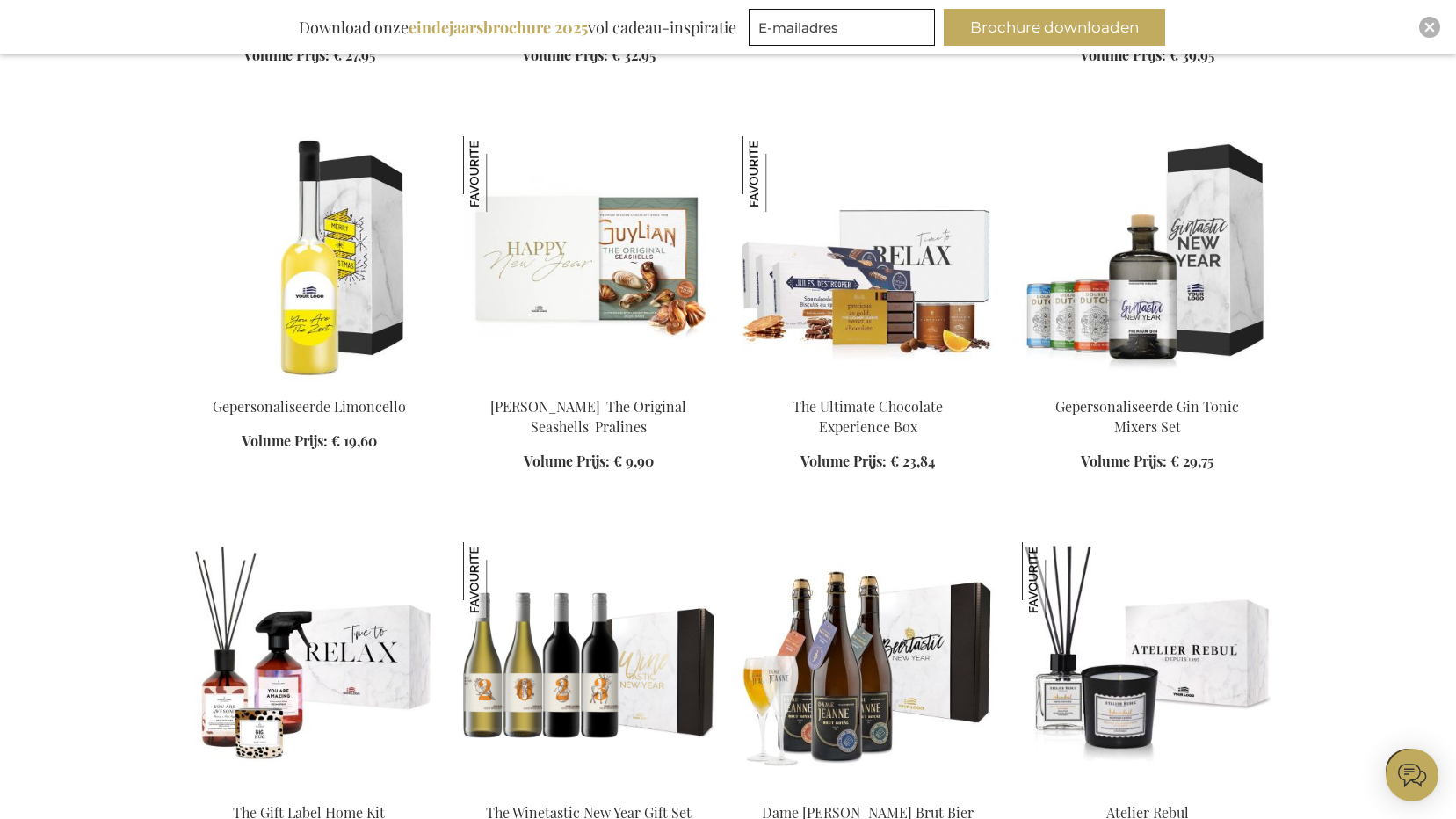
scroll to position [1460, 0]
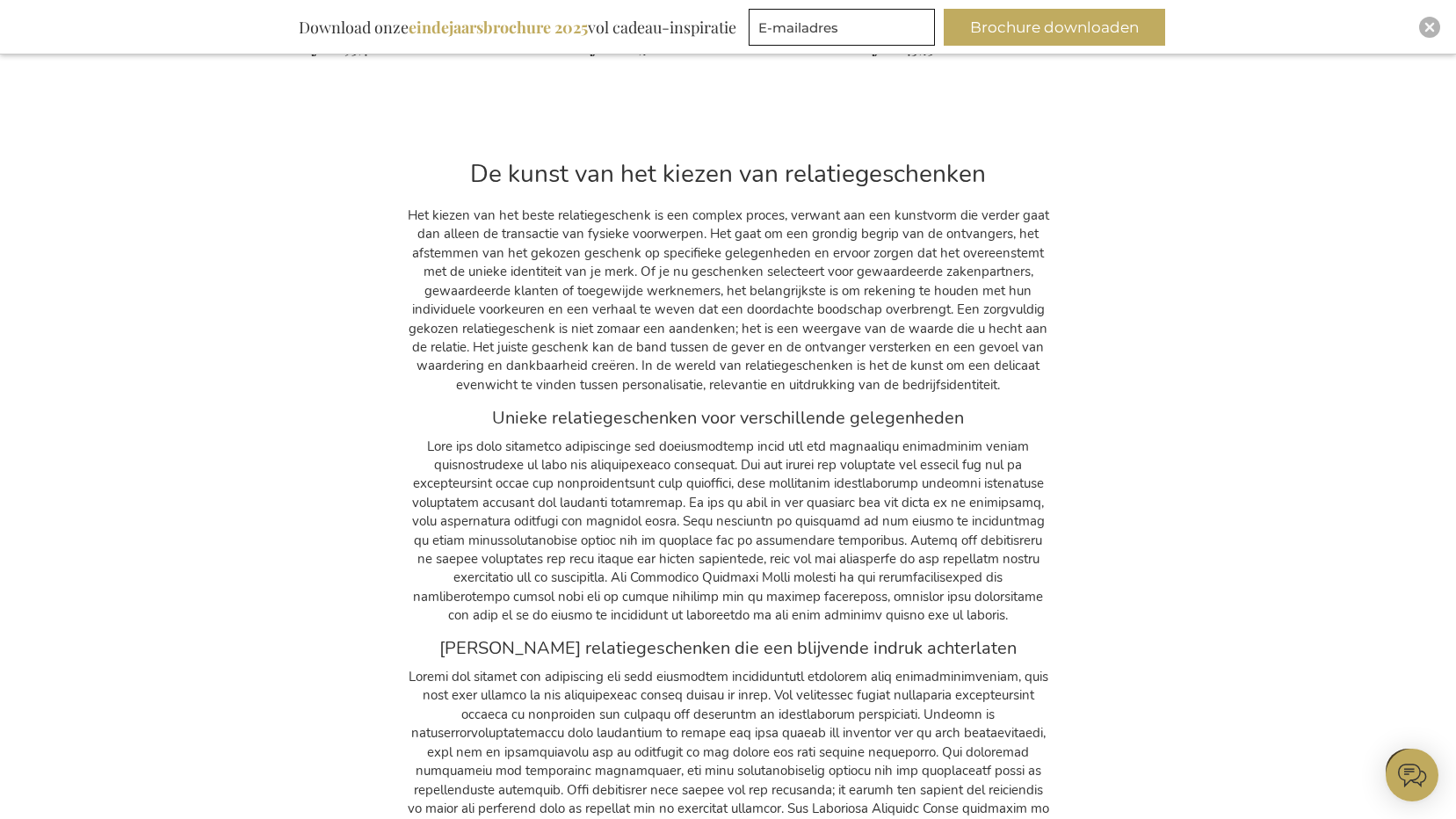
scroll to position [2428, 0]
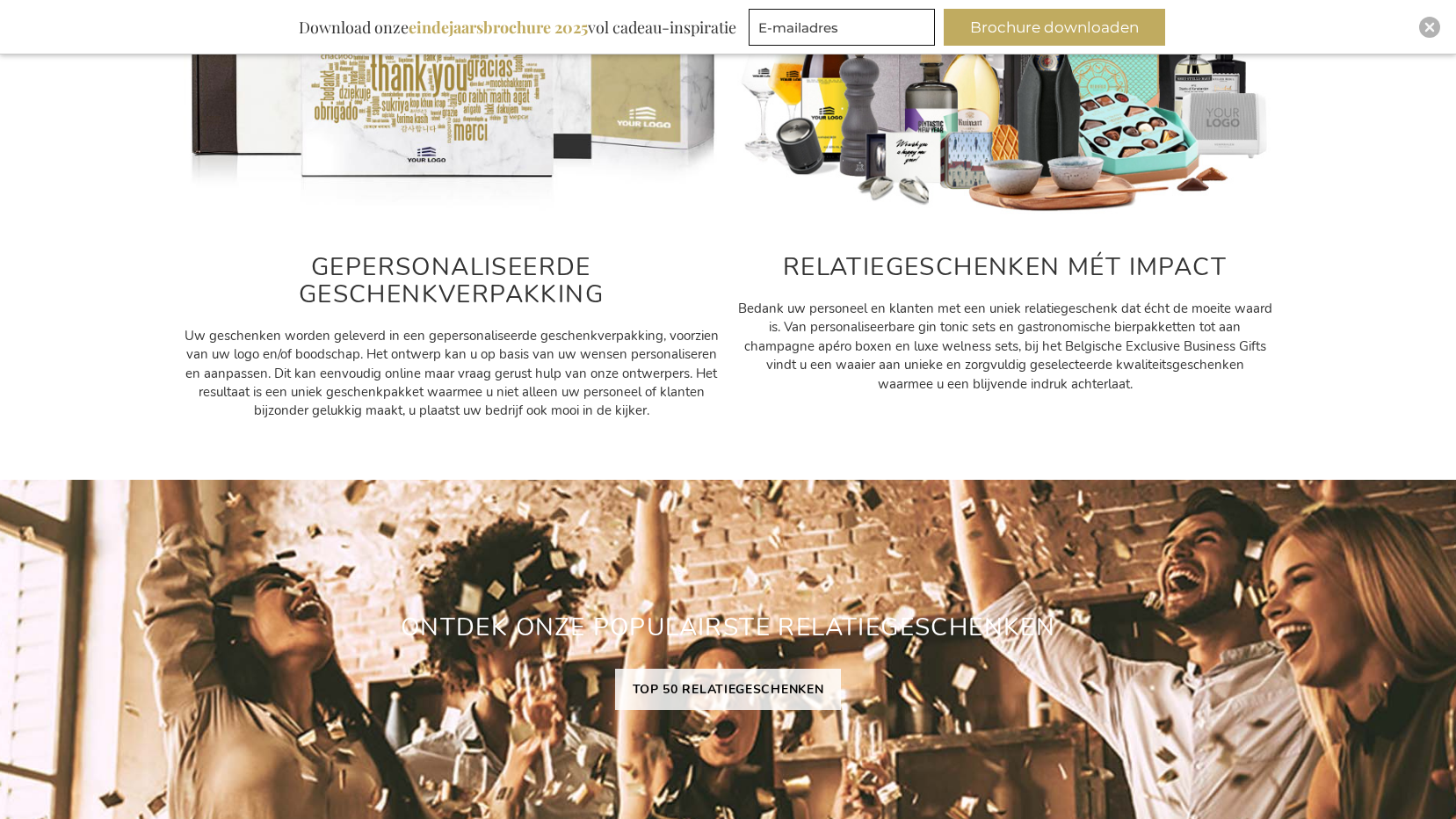
scroll to position [967, 0]
